Goal: Information Seeking & Learning: Find specific fact

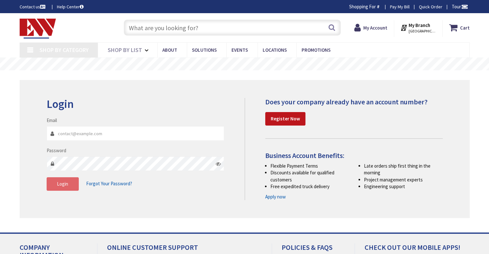
type input "[GEOGRAPHIC_DATA], [GEOGRAPHIC_DATA]"
type input "[EMAIL_ADDRESS][DOMAIN_NAME]"
click at [67, 186] on span "Login" at bounding box center [62, 184] width 11 height 6
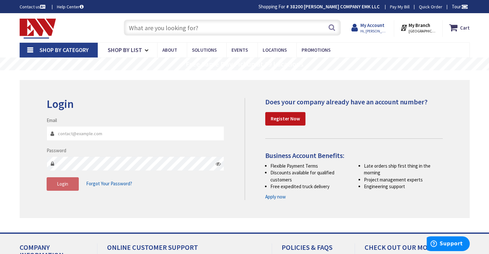
type input "[EMAIL_ADDRESS][DOMAIN_NAME]"
click at [374, 29] on span "Hi, [PERSON_NAME]" at bounding box center [373, 31] width 27 height 5
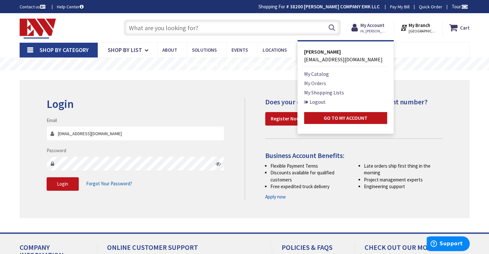
click at [316, 82] on link "My Orders" at bounding box center [315, 83] width 22 height 8
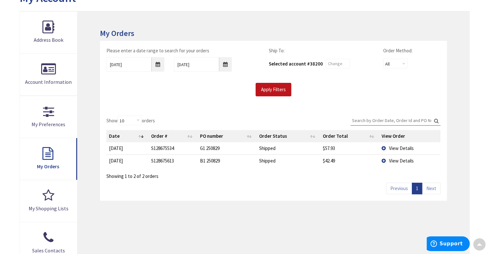
scroll to position [89, 0]
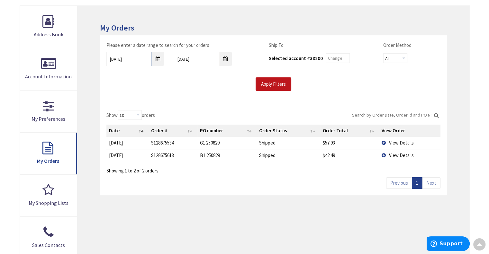
click at [397, 140] on span "View Details" at bounding box center [401, 143] width 25 height 6
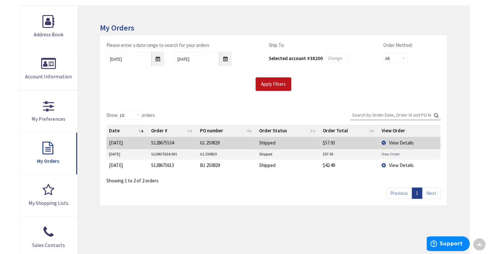
click at [390, 153] on link "View Order" at bounding box center [391, 153] width 18 height 5
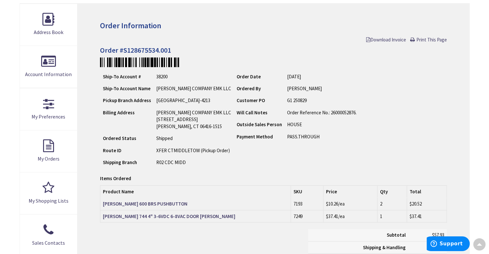
scroll to position [80, 0]
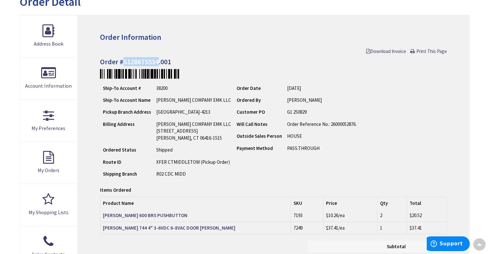
drag, startPoint x: 159, startPoint y: 60, endPoint x: 122, endPoint y: 61, distance: 36.3
click at [122, 61] on h4 "Order #S128675534.001" at bounding box center [273, 62] width 347 height 8
copy h4 "S128675534"
click at [306, 214] on td "7193" at bounding box center [307, 216] width 32 height 12
click at [240, 219] on td "EDW 600 BRS PUSHBUTTON" at bounding box center [195, 216] width 191 height 12
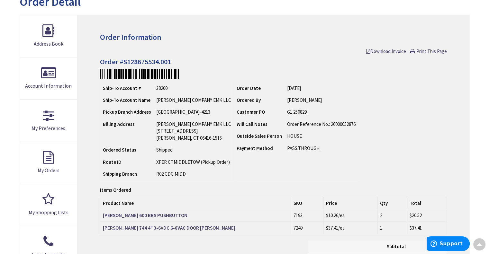
click at [272, 164] on td "Order Date 08/29/2025 Ordered By THOMAS DEMKO Customer PO" at bounding box center [296, 131] width 125 height 98
click at [439, 75] on p at bounding box center [273, 74] width 347 height 10
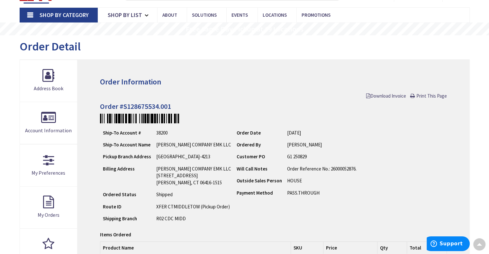
scroll to position [0, 0]
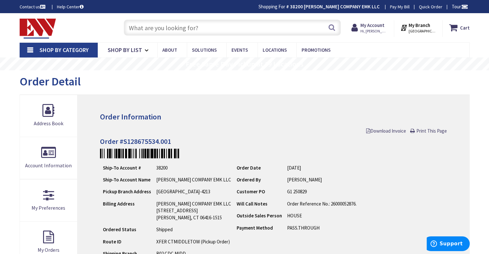
click at [155, 27] on input "text" at bounding box center [232, 28] width 217 height 16
paste input "EDW 741"
type input "EDW 741"
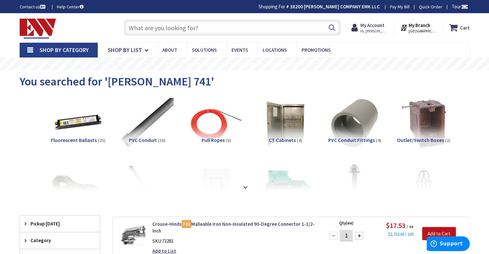
click at [157, 28] on input "text" at bounding box center [232, 28] width 217 height 16
paste input "EDW 741"
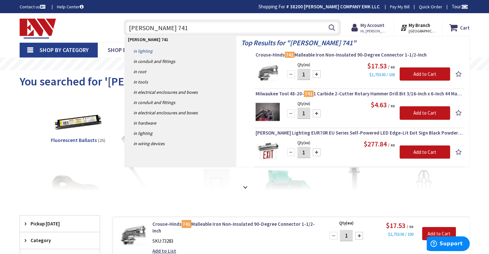
type input "EDW 741"
click at [141, 51] on link "in Lighting" at bounding box center [181, 51] width 112 height 10
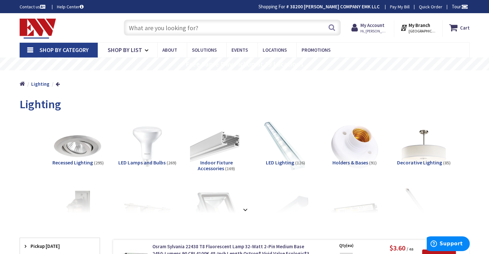
click at [146, 29] on input "text" at bounding box center [232, 28] width 217 height 16
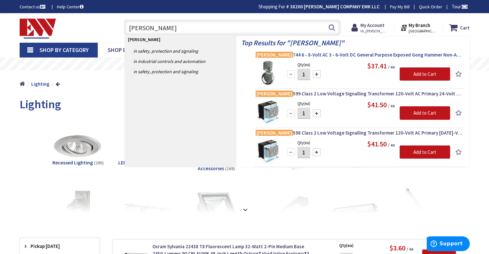
type input "DOORBELL EDWARDS"
click at [314, 55] on span "Edwards 744 6 - 8-Volt AC 3 - 6-Volt DC General Purpose Exposed Gong Hammer Non…" at bounding box center [359, 55] width 207 height 6
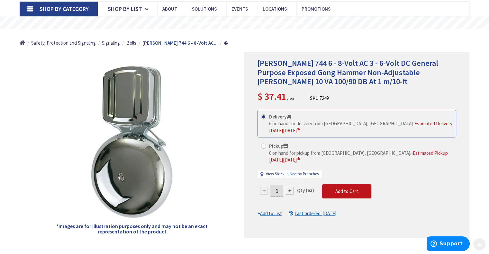
scroll to position [43, 0]
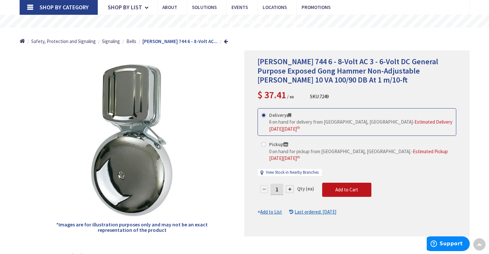
click at [48, 152] on div "*Images are for illustration purposes only and may not be an exact representati…" at bounding box center [132, 143] width 225 height 186
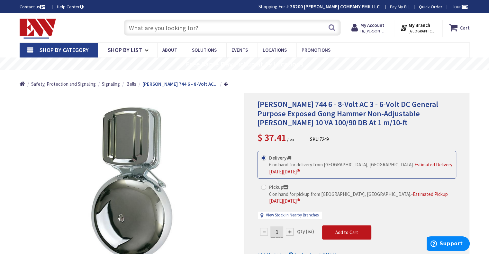
click at [139, 30] on input "text" at bounding box center [232, 28] width 217 height 16
paste input "EDW 600"
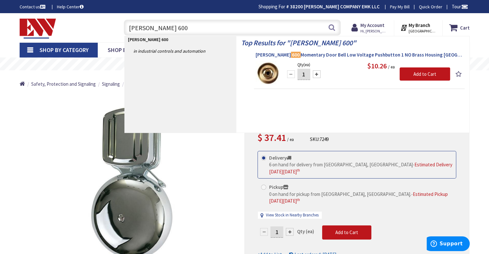
type input "EDW 600"
click at [324, 55] on span "Edwards 600 Momentary Door Bell Low Voltage Pushbutton 1 NO Brass Housing Black…" at bounding box center [359, 55] width 207 height 6
